Goal: Task Accomplishment & Management: Use online tool/utility

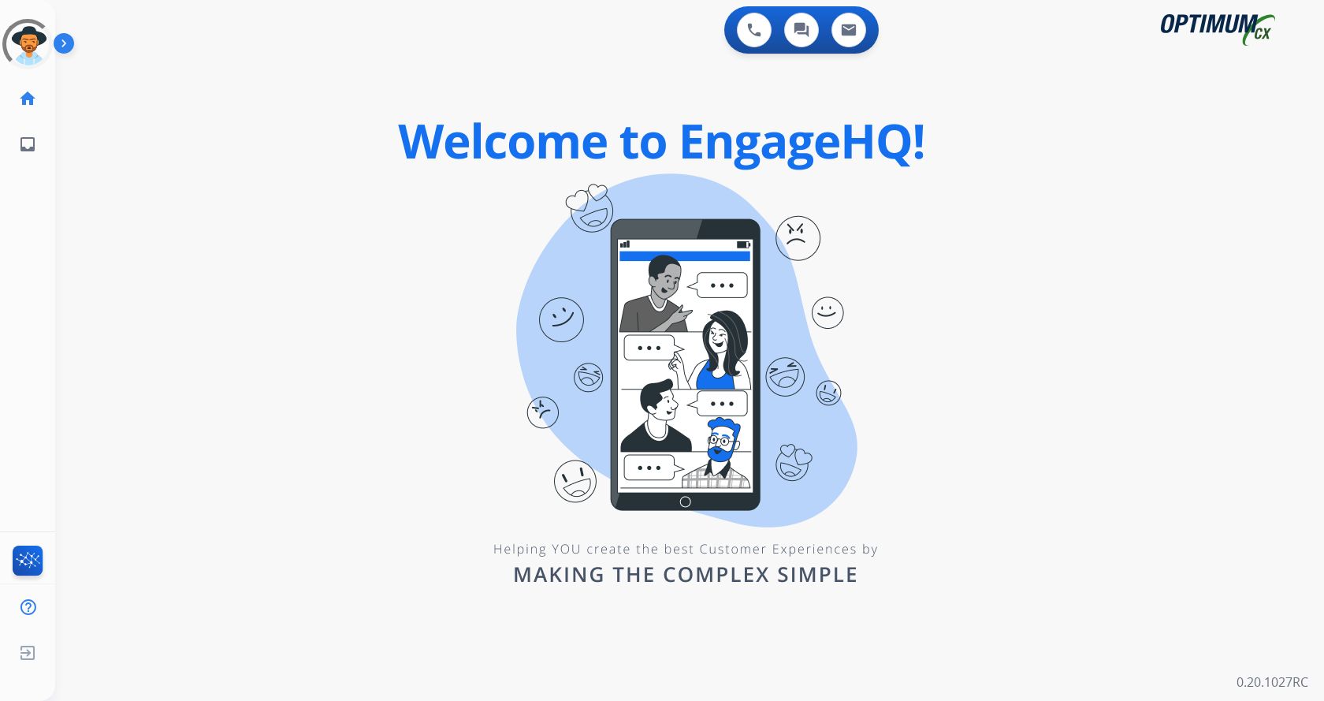
click at [355, 344] on div "0 Voice Interactions 0 Chat Interactions 0 Email Interactions swap_horiz Break …" at bounding box center [689, 350] width 1269 height 701
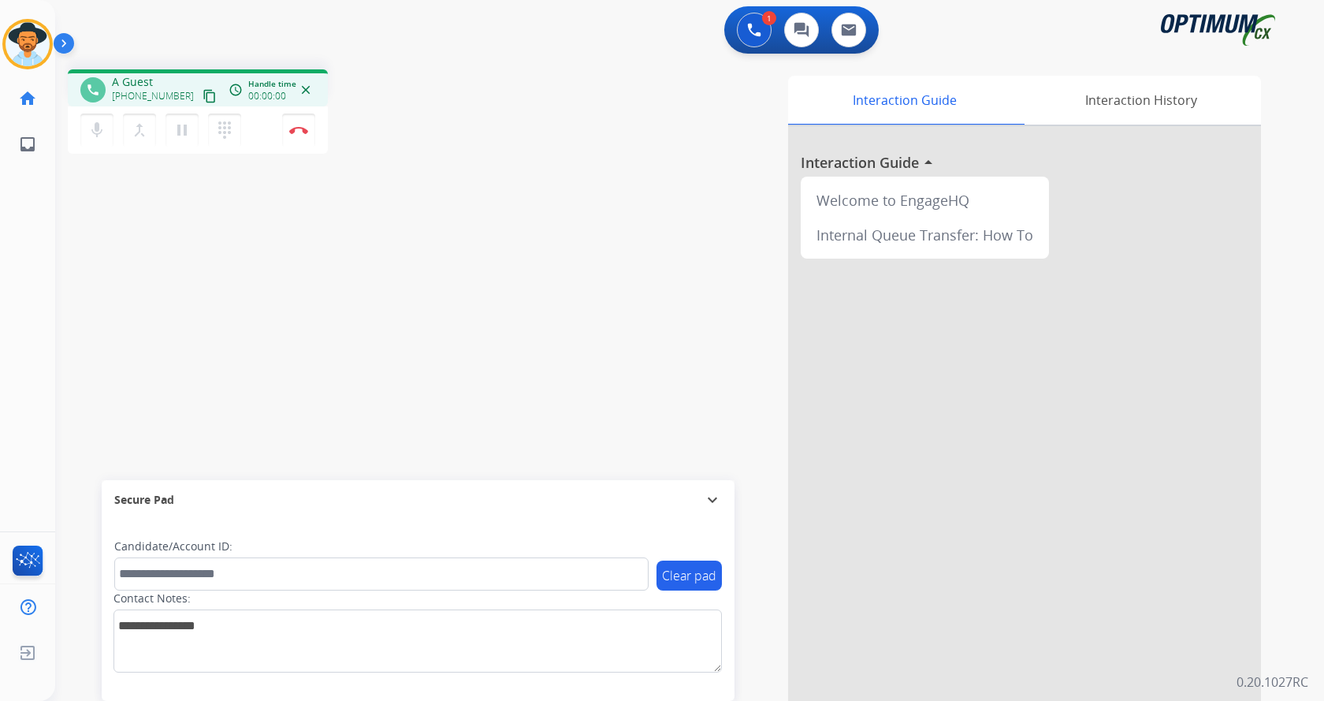
click at [318, 138] on div "mic Mute merge_type Bridge pause Hold dialpad Dialpad Disconnect" at bounding box center [198, 129] width 260 height 47
click at [552, 364] on div "Interaction Guide Interaction History Interaction Guide arrow_drop_up Welcome t…" at bounding box center [880, 395] width 761 height 638
drag, startPoint x: 125, startPoint y: 80, endPoint x: 187, endPoint y: 78, distance: 61.5
click at [187, 78] on span "[PHONE_NUMBER]" at bounding box center [161, 82] width 98 height 16
copy span "2019328020"
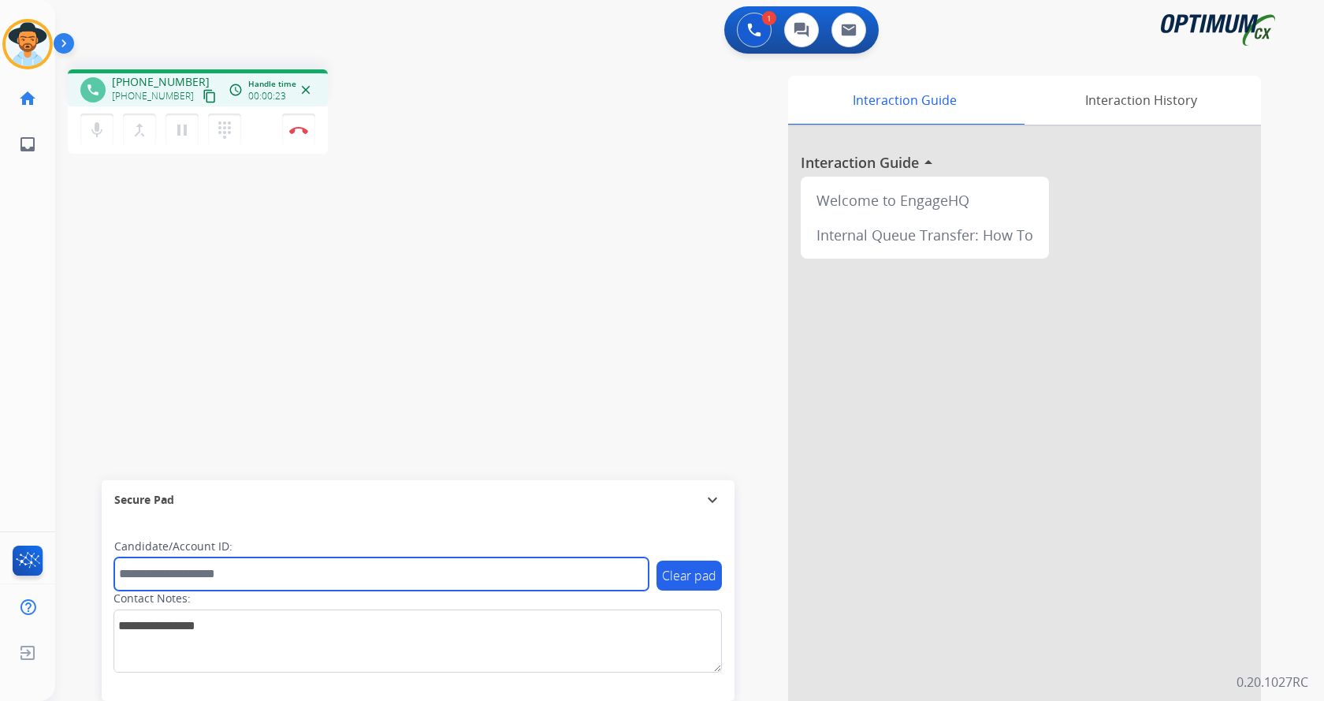
click at [279, 575] on input "text" at bounding box center [381, 573] width 534 height 33
type input "*******"
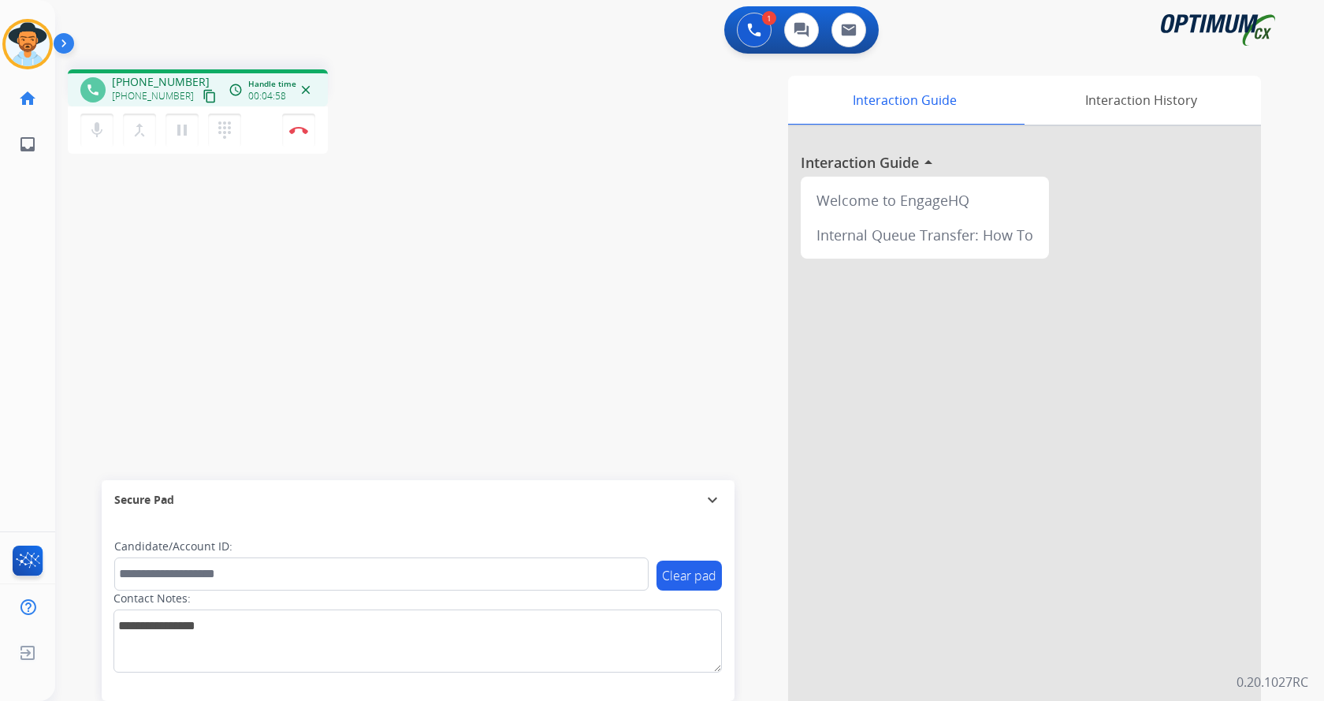
click at [439, 218] on div "phone [PHONE_NUMBER] [PHONE_NUMBER] content_copy access_time Call metrics Queue…" at bounding box center [670, 385] width 1231 height 657
click at [65, 47] on img at bounding box center [67, 47] width 27 height 30
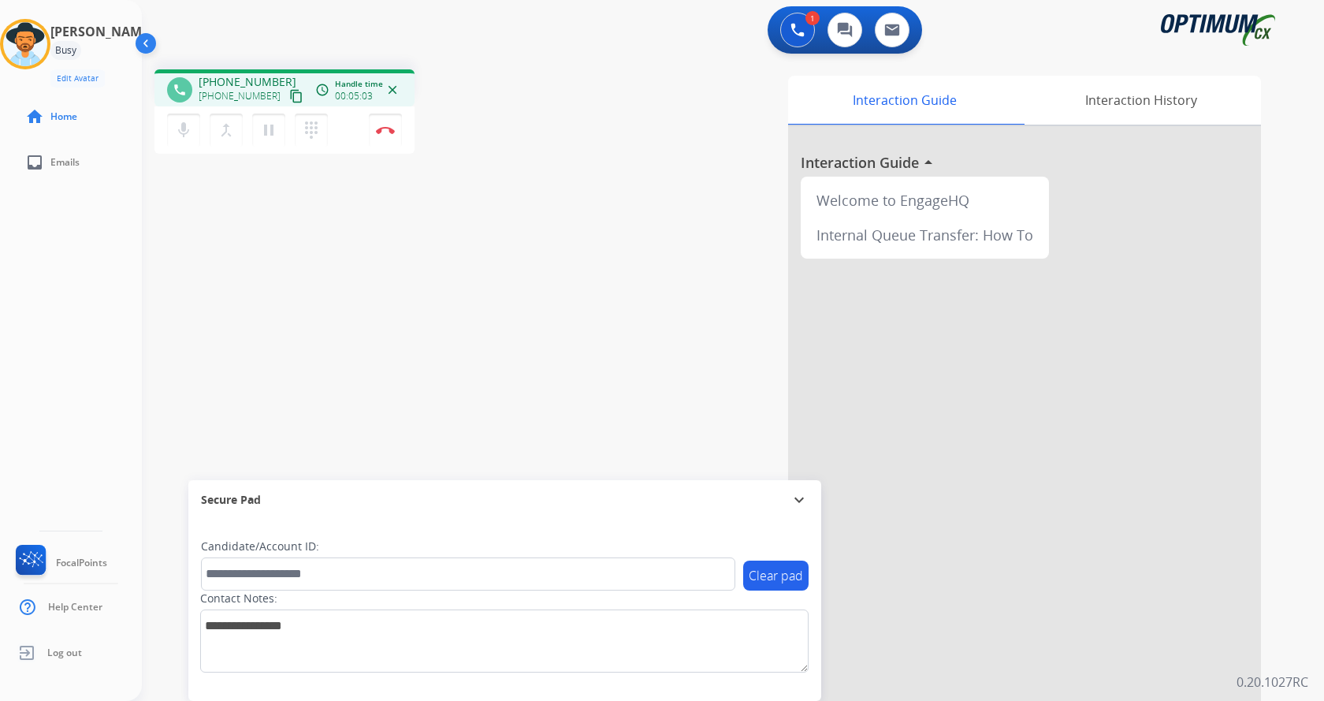
click at [462, 226] on div "phone [PHONE_NUMBER] [PHONE_NUMBER] content_copy access_time Call metrics Queue…" at bounding box center [714, 385] width 1145 height 657
click at [572, 179] on div "phone [PHONE_NUMBER] [PHONE_NUMBER] content_copy access_time Call metrics Queue…" at bounding box center [714, 385] width 1145 height 657
click at [175, 129] on mat-icon "mic" at bounding box center [183, 130] width 19 height 19
click at [240, 192] on div "phone [PHONE_NUMBER] [PHONE_NUMBER] content_copy access_time Call metrics Queue…" at bounding box center [714, 385] width 1145 height 657
click at [236, 204] on div "phone [PHONE_NUMBER] [PHONE_NUMBER] content_copy access_time Call metrics Queue…" at bounding box center [714, 385] width 1145 height 657
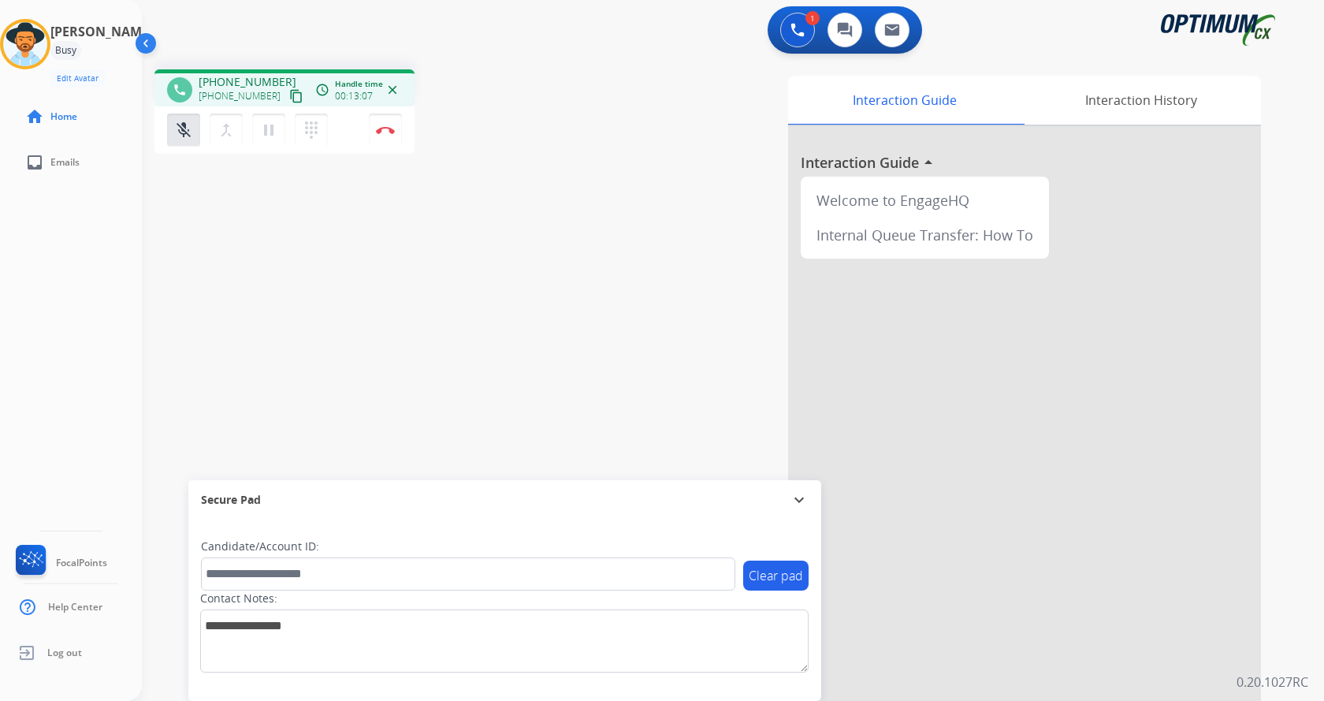
click at [224, 199] on div "phone [PHONE_NUMBER] [PHONE_NUMBER] content_copy access_time Call metrics Queue…" at bounding box center [714, 385] width 1145 height 657
click at [251, 195] on div "phone [PHONE_NUMBER] [PHONE_NUMBER] content_copy access_time Call metrics Queue…" at bounding box center [714, 385] width 1145 height 657
click at [192, 140] on button "mic_off Mute" at bounding box center [183, 130] width 33 height 33
click at [447, 269] on div "phone [PHONE_NUMBER] [PHONE_NUMBER] content_copy access_time Call metrics Queue…" at bounding box center [714, 385] width 1145 height 657
click at [515, 122] on div "phone [PHONE_NUMBER] [PHONE_NUMBER] content_copy access_time Call metrics Queue…" at bounding box center [361, 113] width 414 height 89
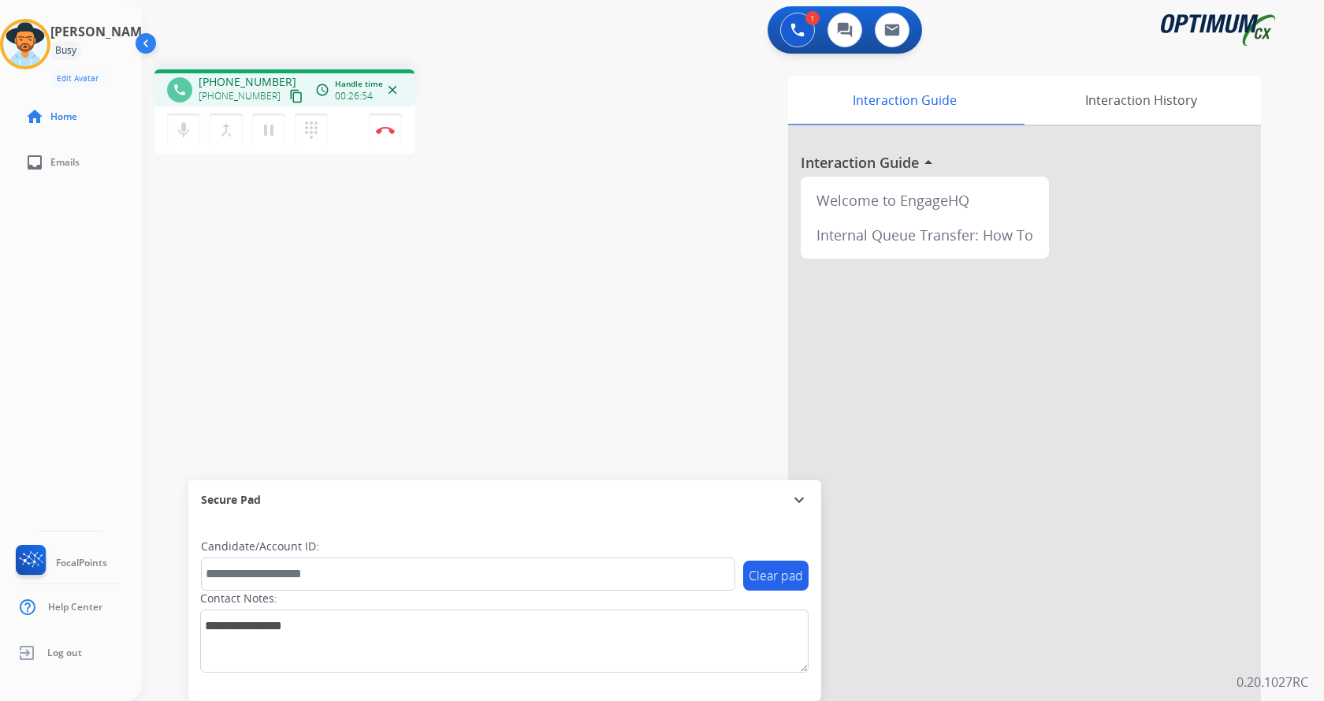
click at [519, 137] on div "phone [PHONE_NUMBER] [PHONE_NUMBER] content_copy access_time Call metrics Queue…" at bounding box center [361, 113] width 414 height 89
click at [531, 199] on div "phone [PHONE_NUMBER] [PHONE_NUMBER] content_copy access_time Call metrics Queue…" at bounding box center [714, 385] width 1145 height 657
click at [406, 271] on div "phone [PHONE_NUMBER] [PHONE_NUMBER] content_copy access_time Call metrics Queue…" at bounding box center [714, 385] width 1145 height 657
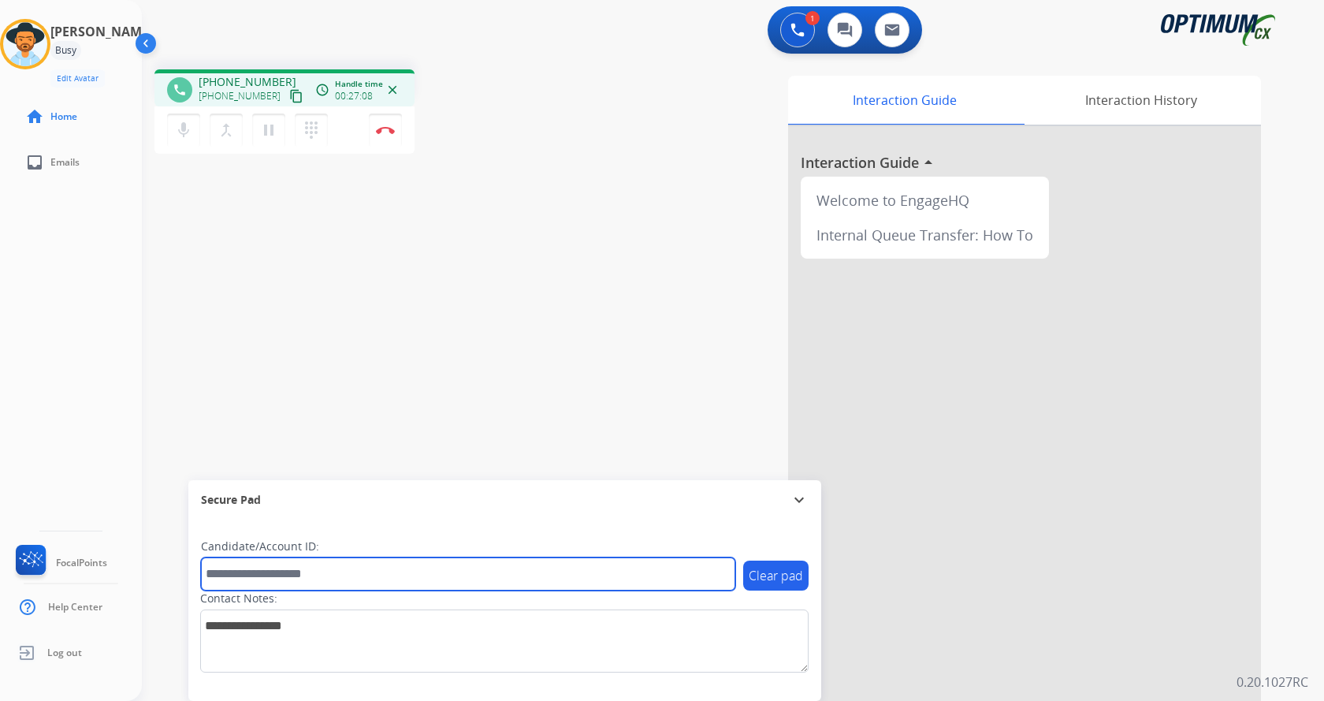
drag, startPoint x: 355, startPoint y: 575, endPoint x: 357, endPoint y: 556, distance: 19.0
click at [355, 575] on input "text" at bounding box center [468, 573] width 534 height 33
paste input "*******"
type input "*******"
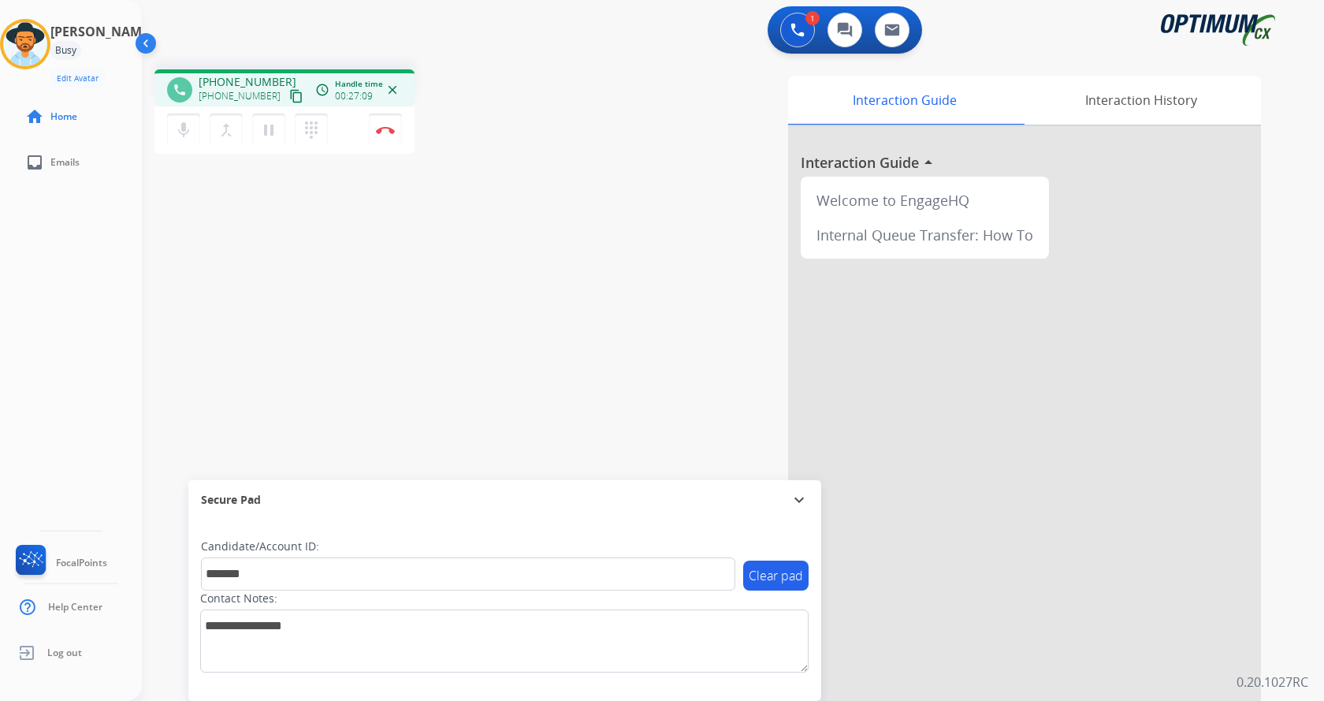
click at [305, 296] on div "phone [PHONE_NUMBER] [PHONE_NUMBER] content_copy access_time Call metrics Queue…" at bounding box center [714, 385] width 1145 height 657
click at [404, 232] on div "phone [PHONE_NUMBER] [PHONE_NUMBER] content_copy access_time Call metrics Queue…" at bounding box center [714, 385] width 1145 height 657
click at [385, 132] on img at bounding box center [385, 130] width 19 height 8
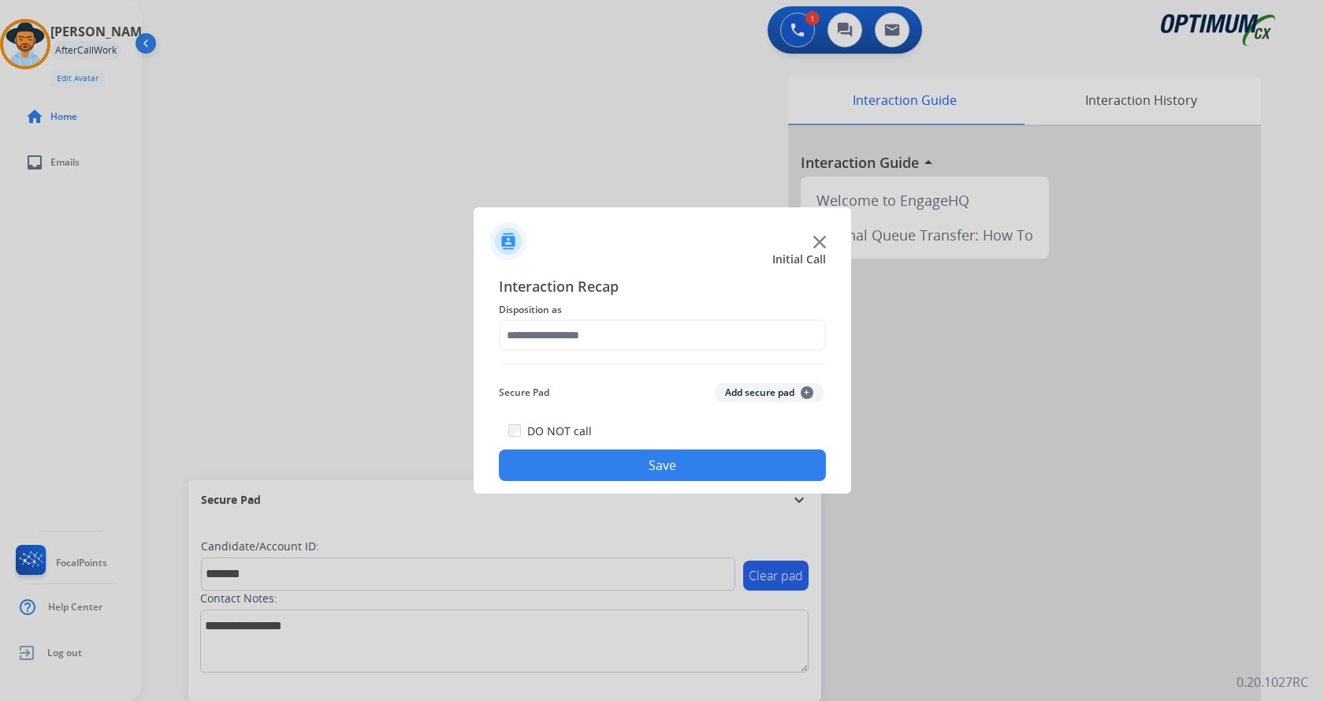
click at [737, 392] on button "Add secure pad +" at bounding box center [769, 392] width 107 height 19
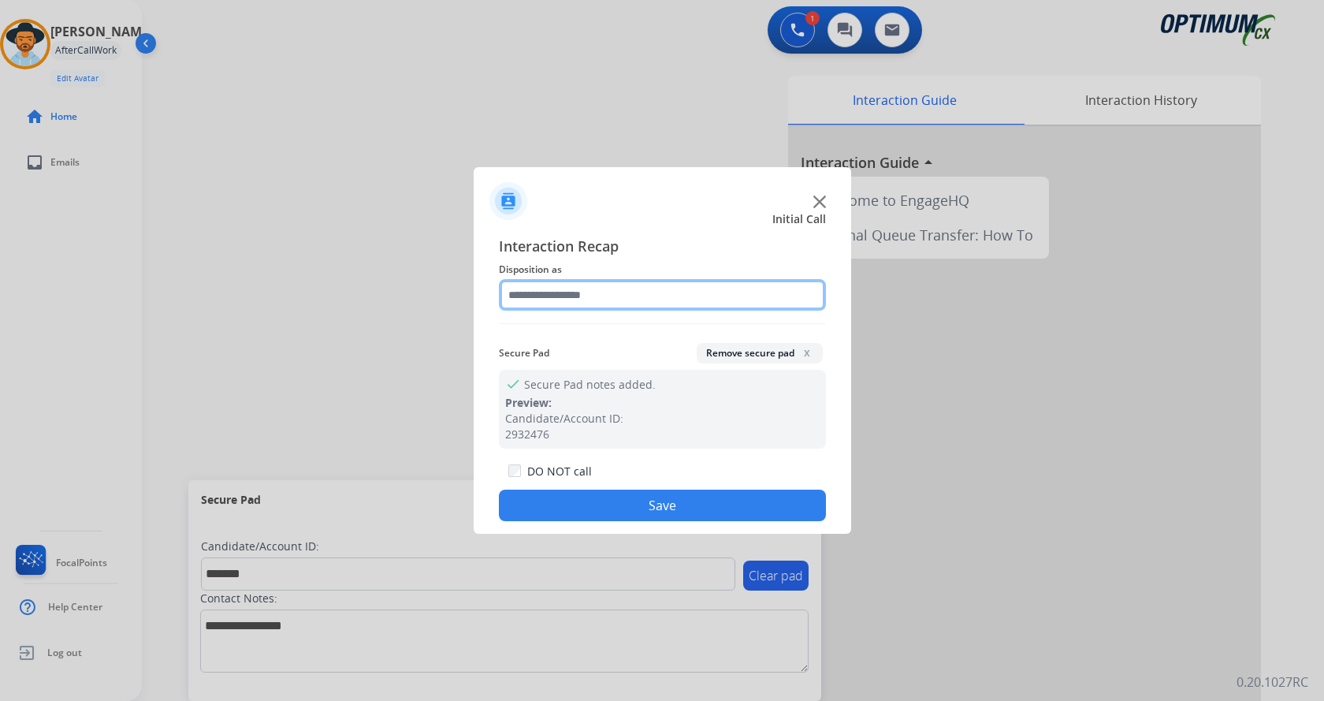
click at [584, 304] on input "text" at bounding box center [662, 295] width 327 height 32
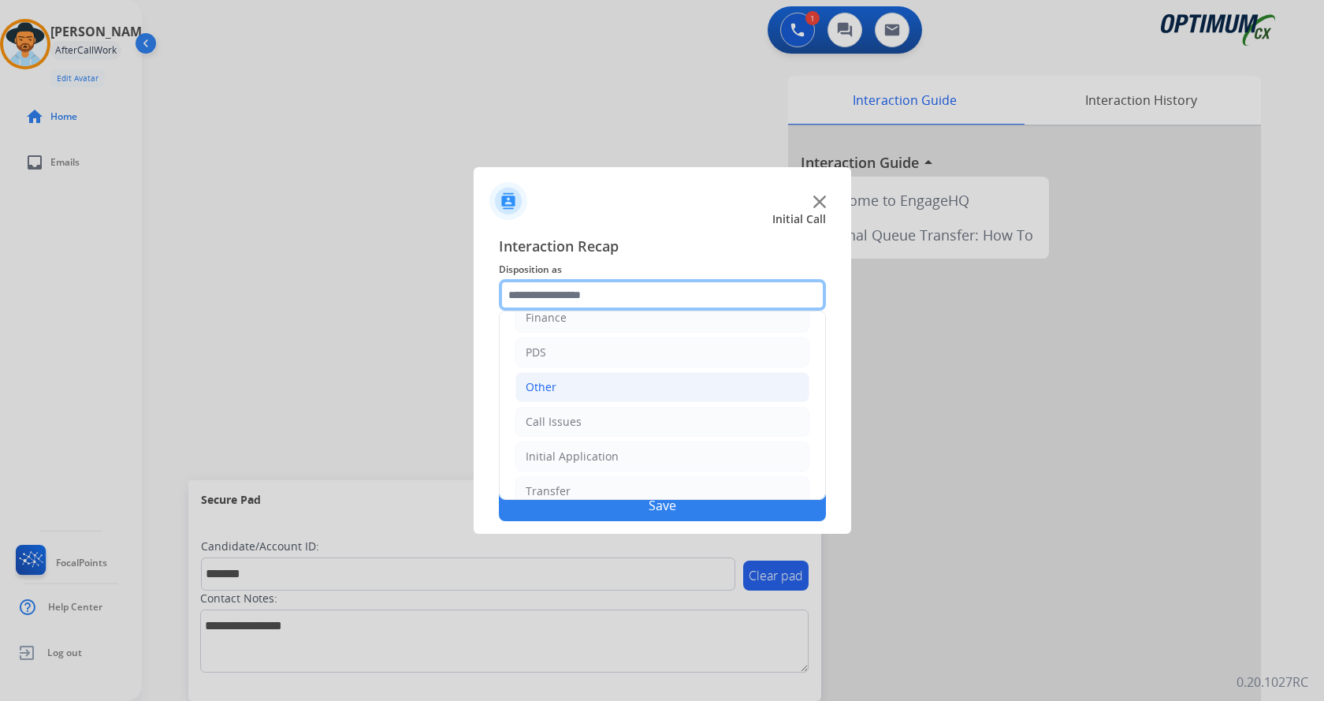
scroll to position [107, 0]
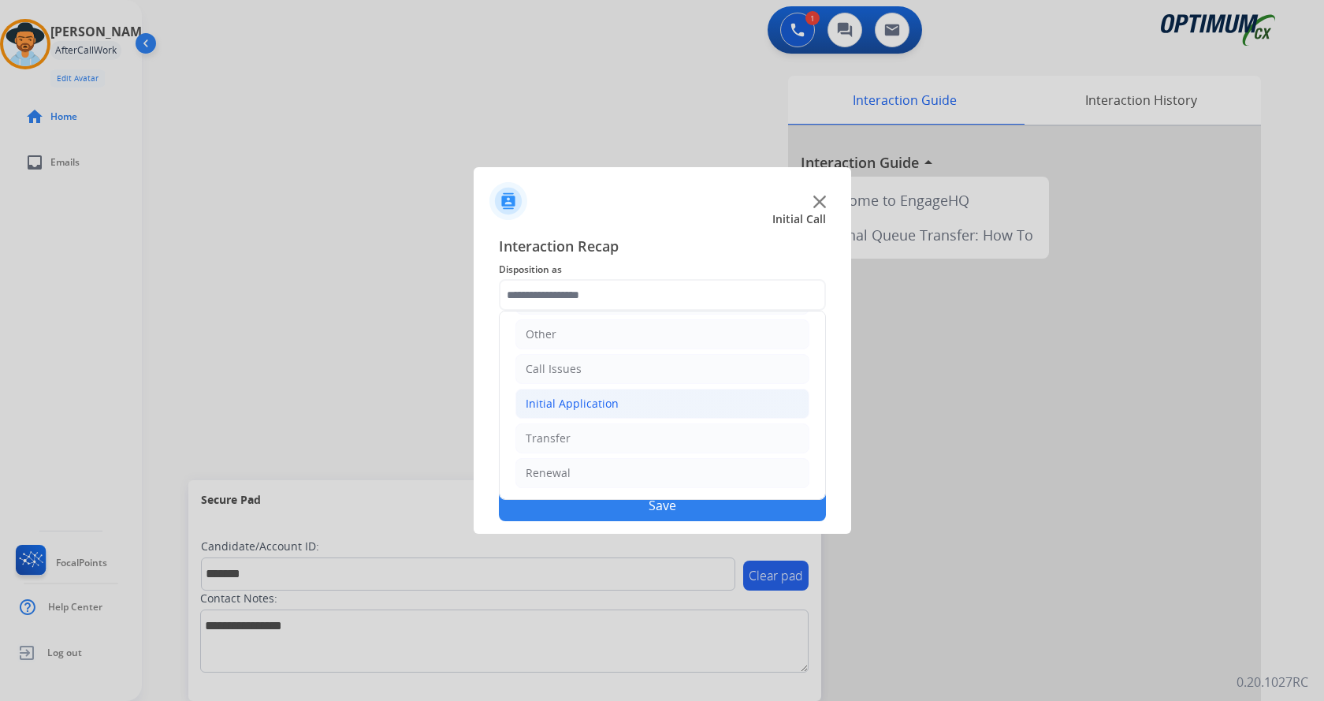
click at [609, 409] on div "Initial Application" at bounding box center [572, 404] width 93 height 16
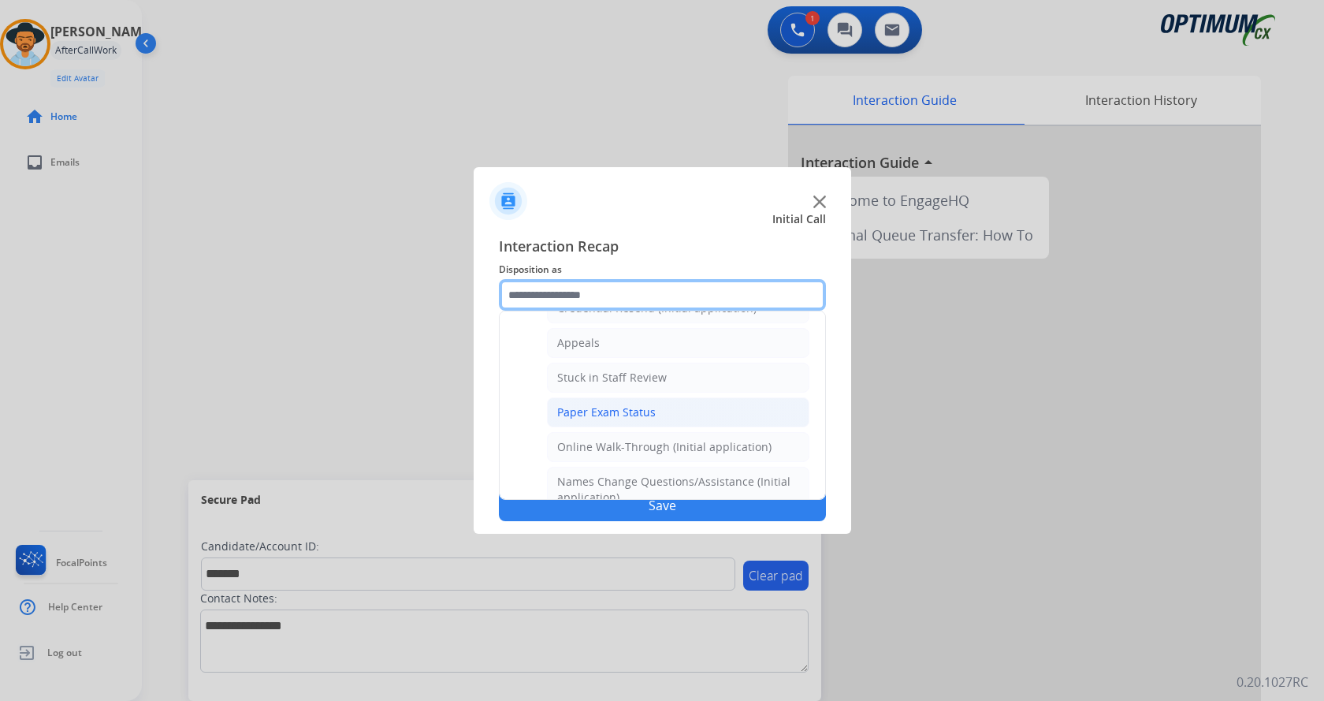
scroll to position [265, 0]
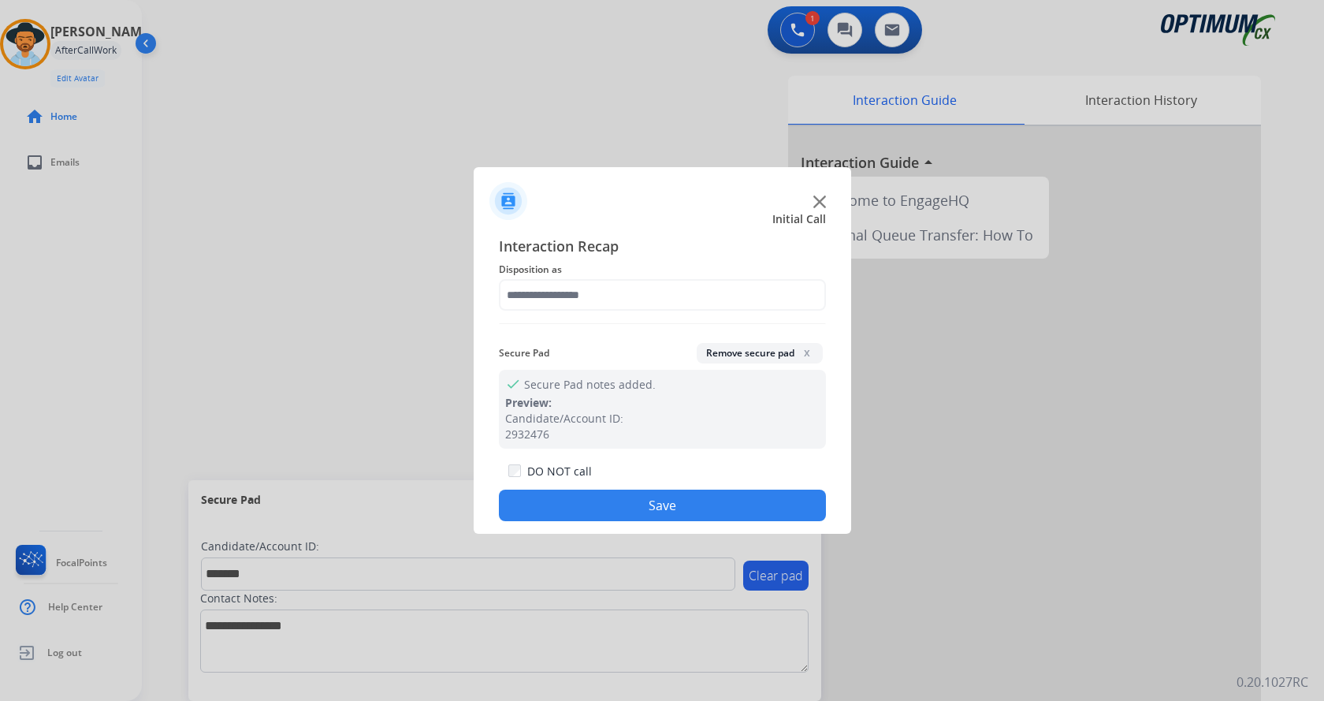
click at [84, 240] on div at bounding box center [662, 350] width 1324 height 701
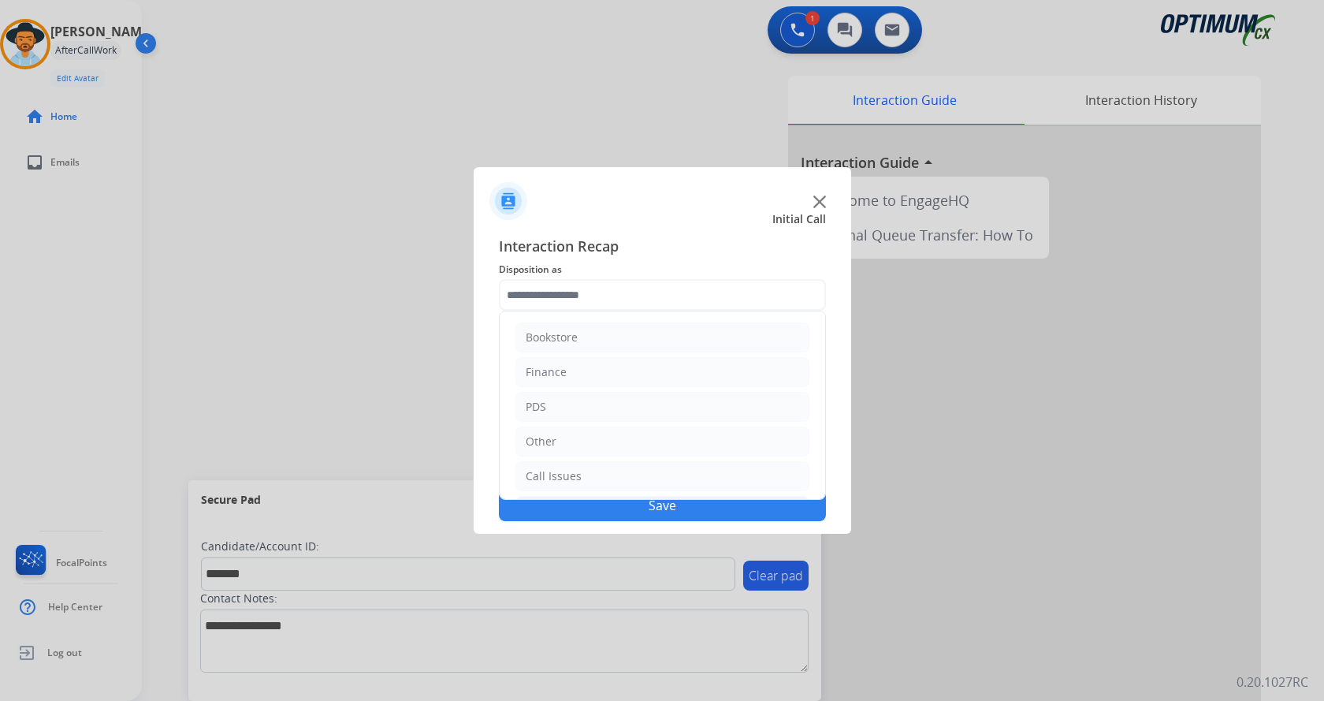
click at [46, 35] on div at bounding box center [662, 350] width 1324 height 701
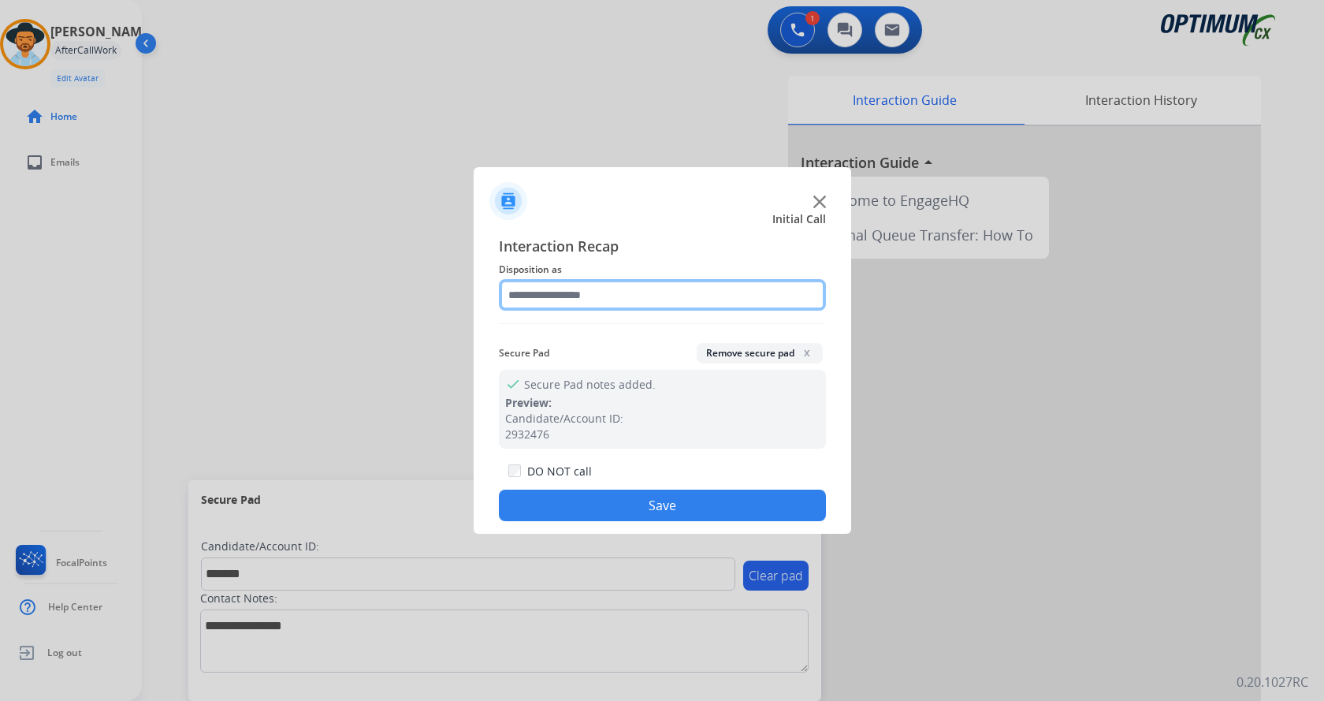
click at [555, 292] on input "text" at bounding box center [662, 295] width 327 height 32
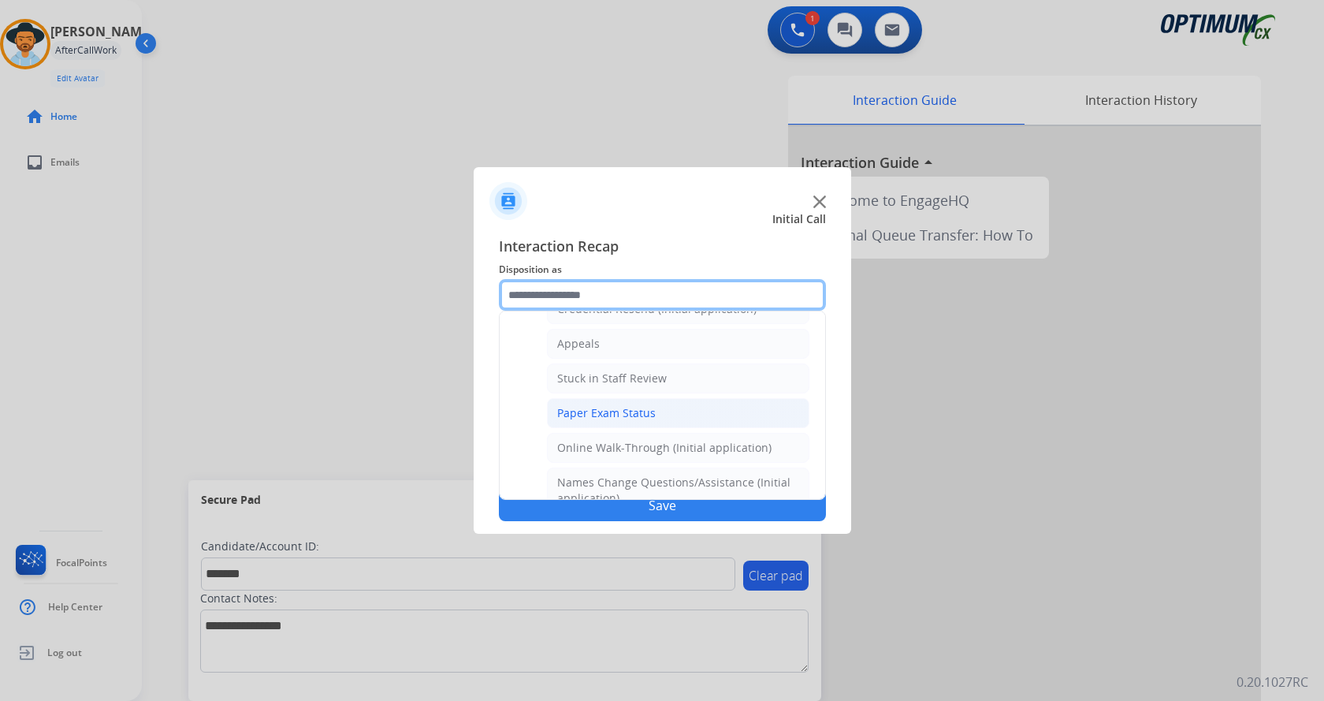
scroll to position [158, 0]
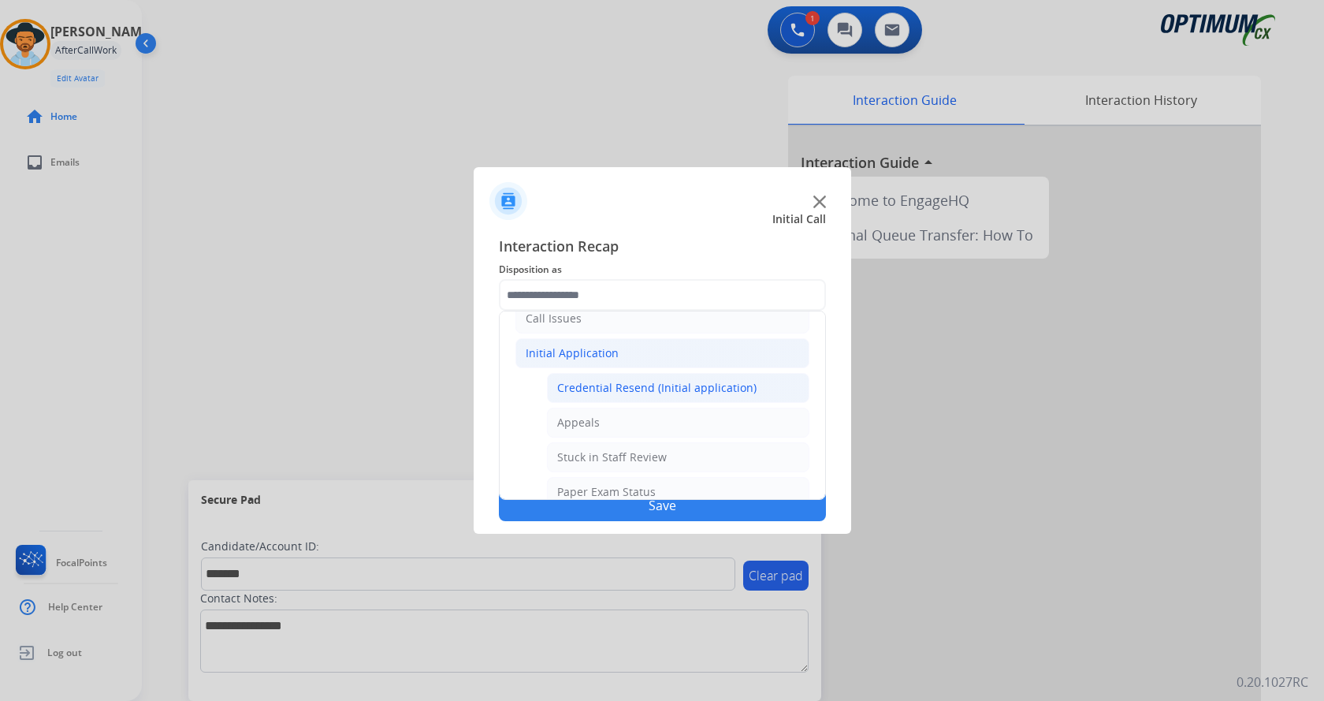
click at [646, 393] on div "Credential Resend (Initial application)" at bounding box center [656, 388] width 199 height 16
type input "**********"
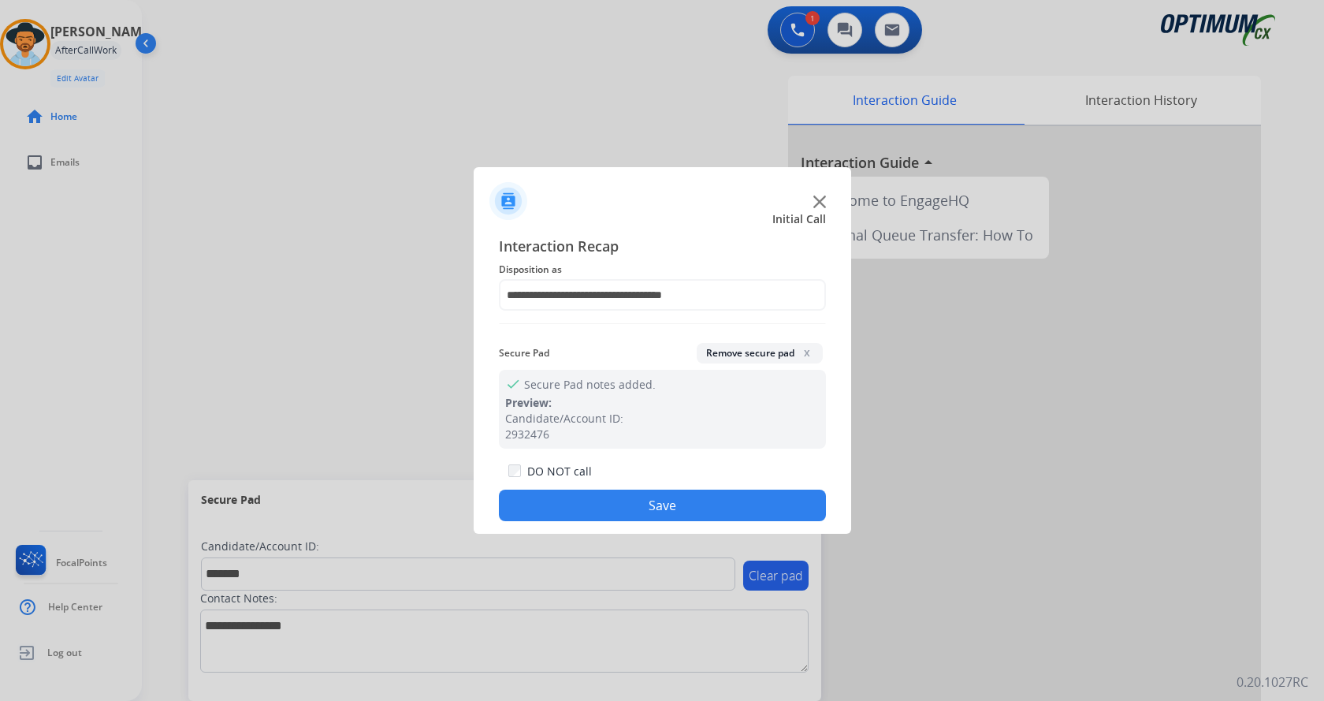
click at [614, 507] on button "Save" at bounding box center [662, 505] width 327 height 32
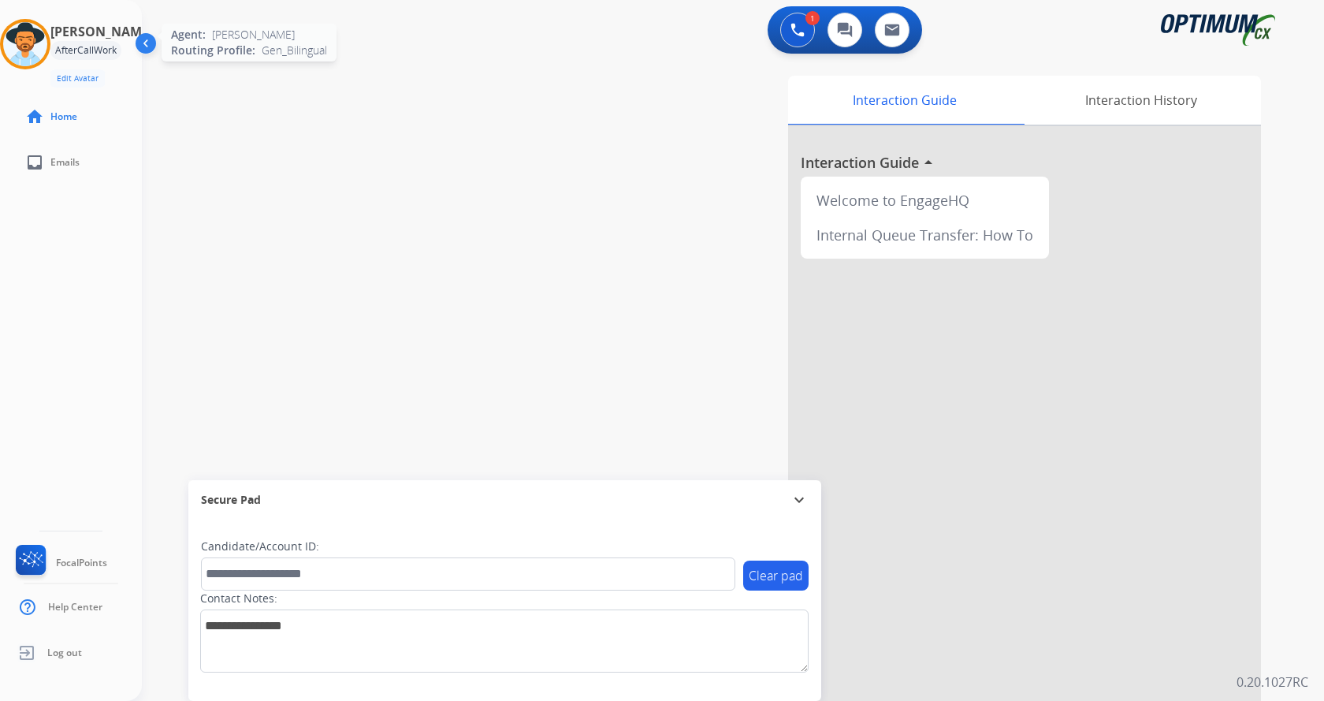
click at [23, 32] on img at bounding box center [25, 44] width 44 height 44
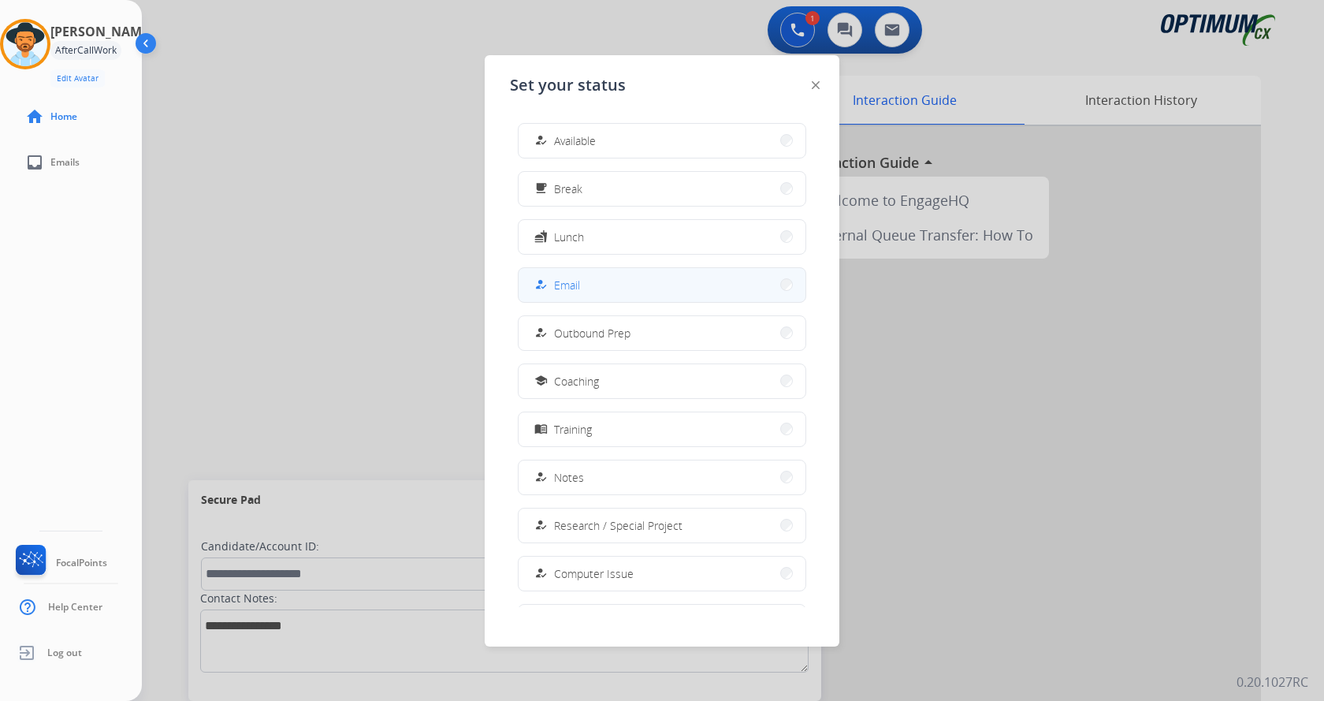
click at [615, 288] on button "how_to_reg Email" at bounding box center [662, 285] width 287 height 34
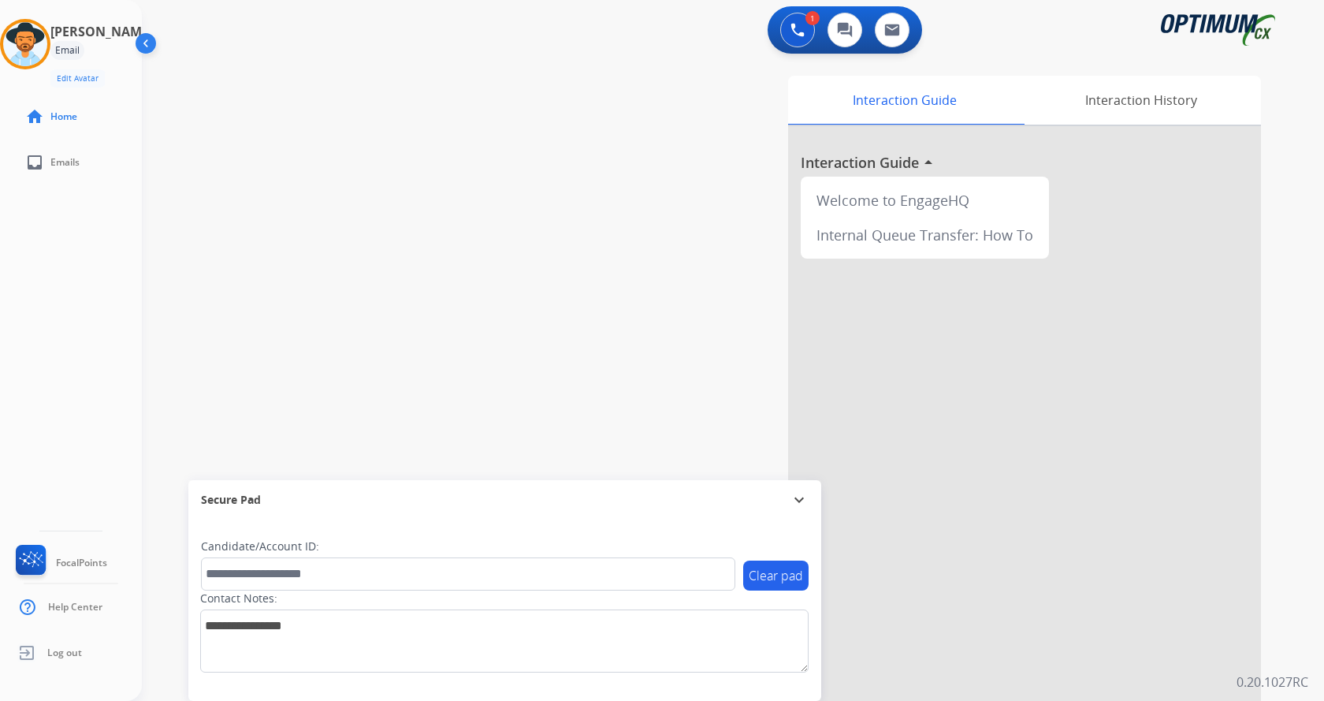
click at [300, 254] on div "swap_horiz Break voice bridge close_fullscreen Connect 3-Way Call merge_type Se…" at bounding box center [714, 385] width 1145 height 657
click at [872, 631] on div at bounding box center [1024, 420] width 473 height 588
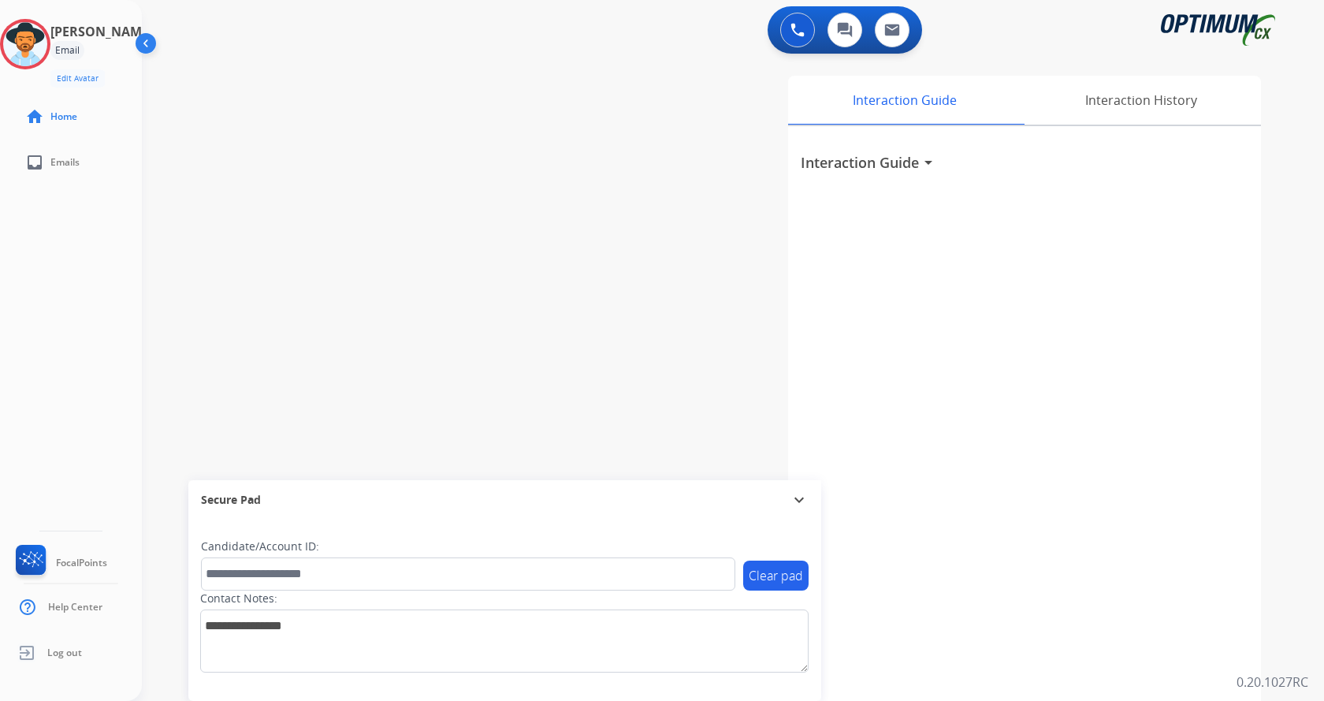
click at [588, 172] on div "Interaction Guide Interaction History Interaction Guide arrow_drop_down" at bounding box center [918, 395] width 687 height 638
